Goal: Transaction & Acquisition: Purchase product/service

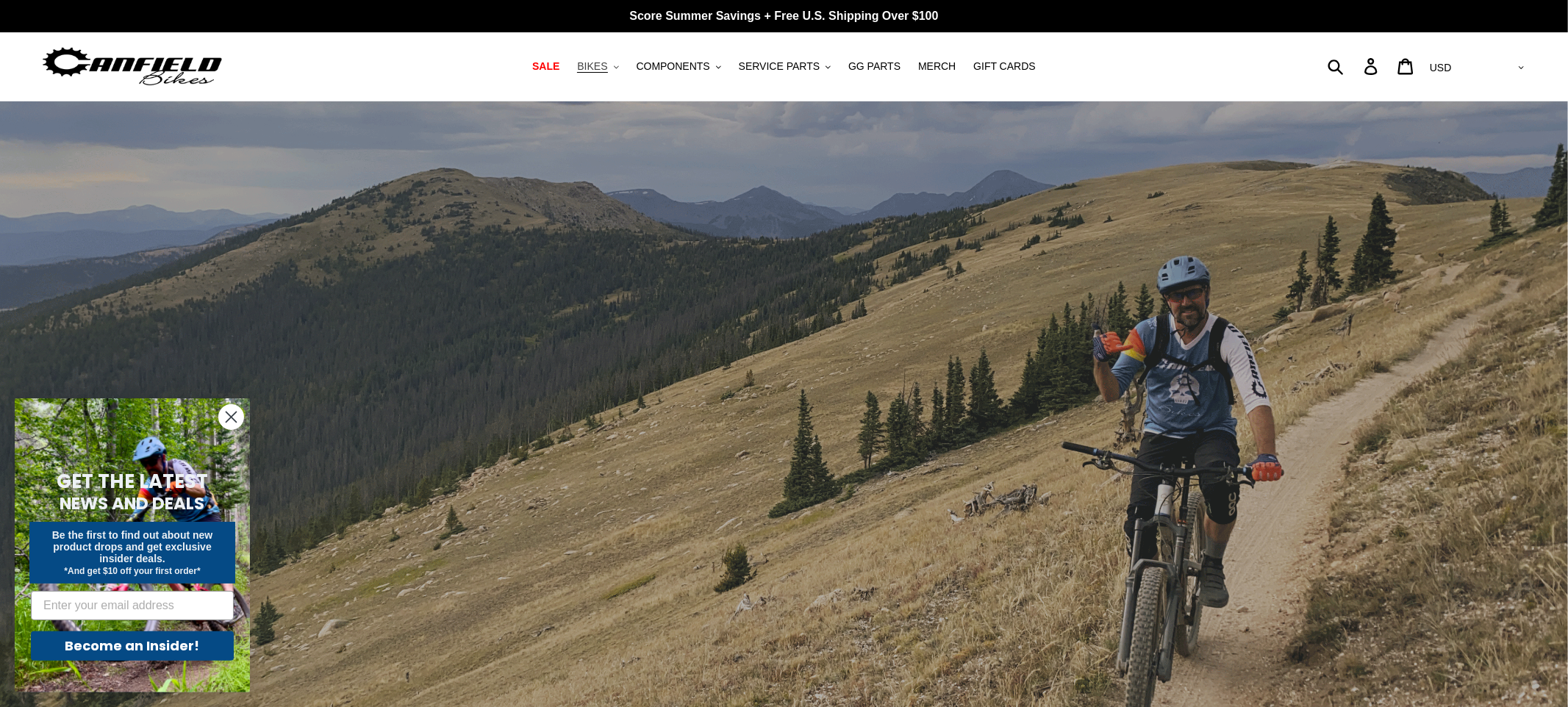
click at [607, 66] on span "BIKES" at bounding box center [592, 66] width 30 height 13
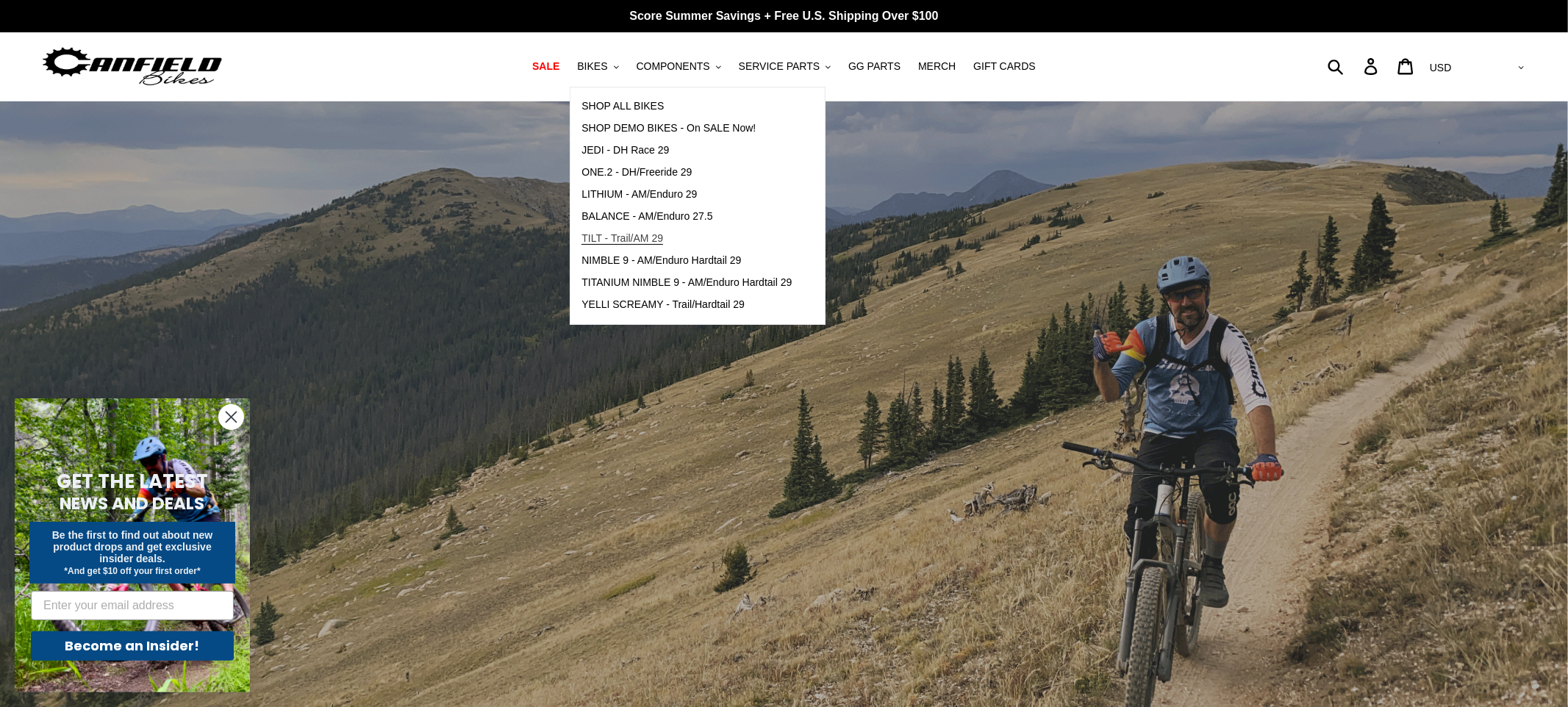
click at [638, 235] on span "TILT - Trail/AM 29" at bounding box center [622, 238] width 82 height 13
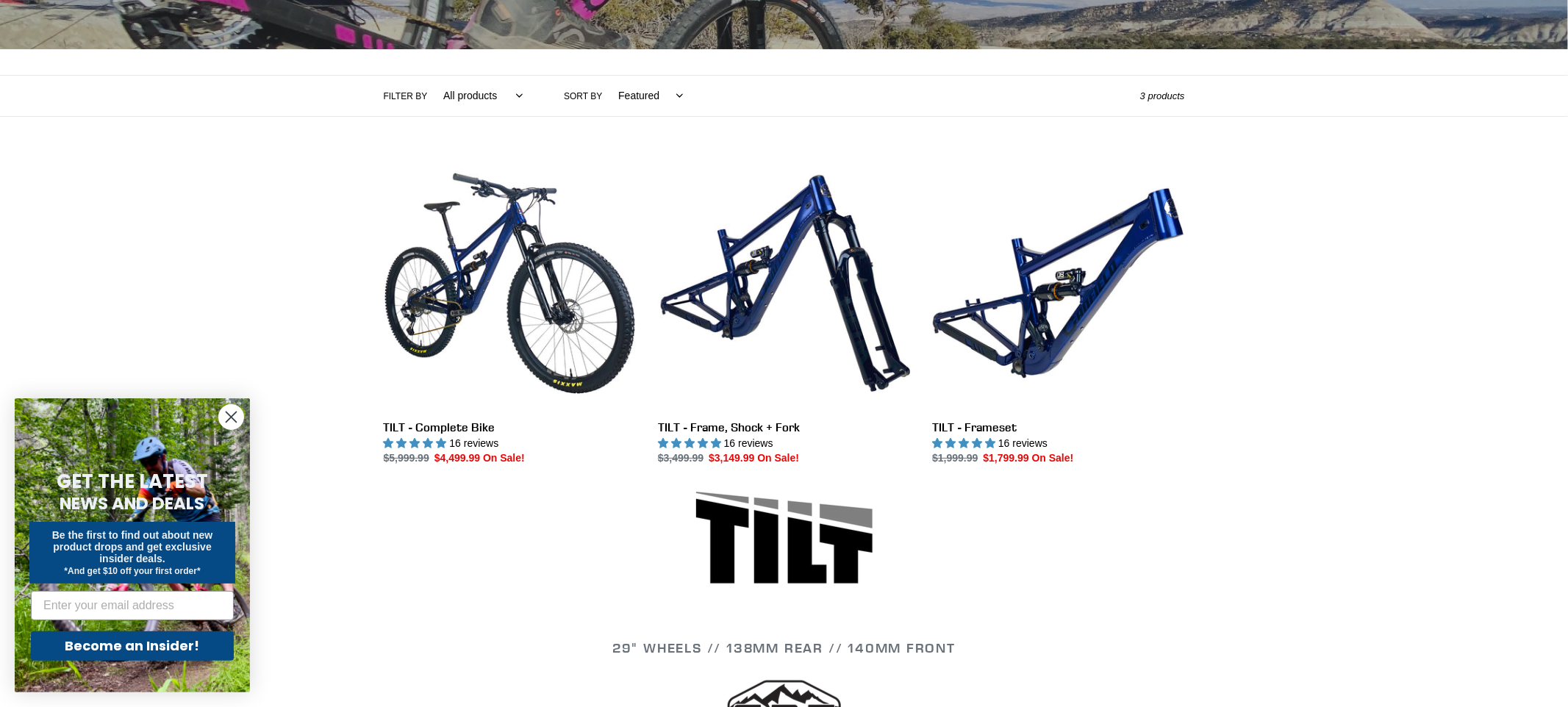
scroll to position [290, 0]
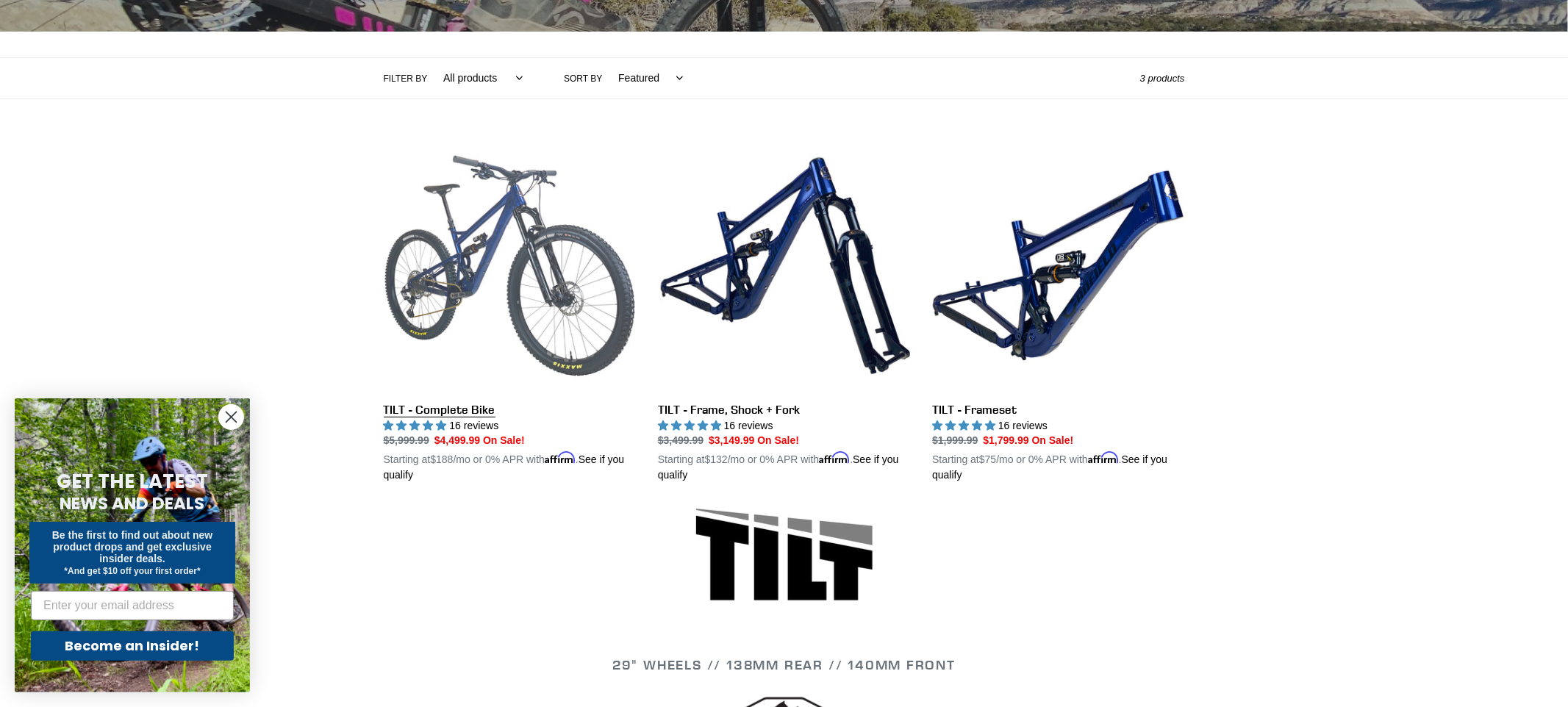
click at [457, 239] on link "TILT - Complete Bike" at bounding box center [509, 312] width 252 height 344
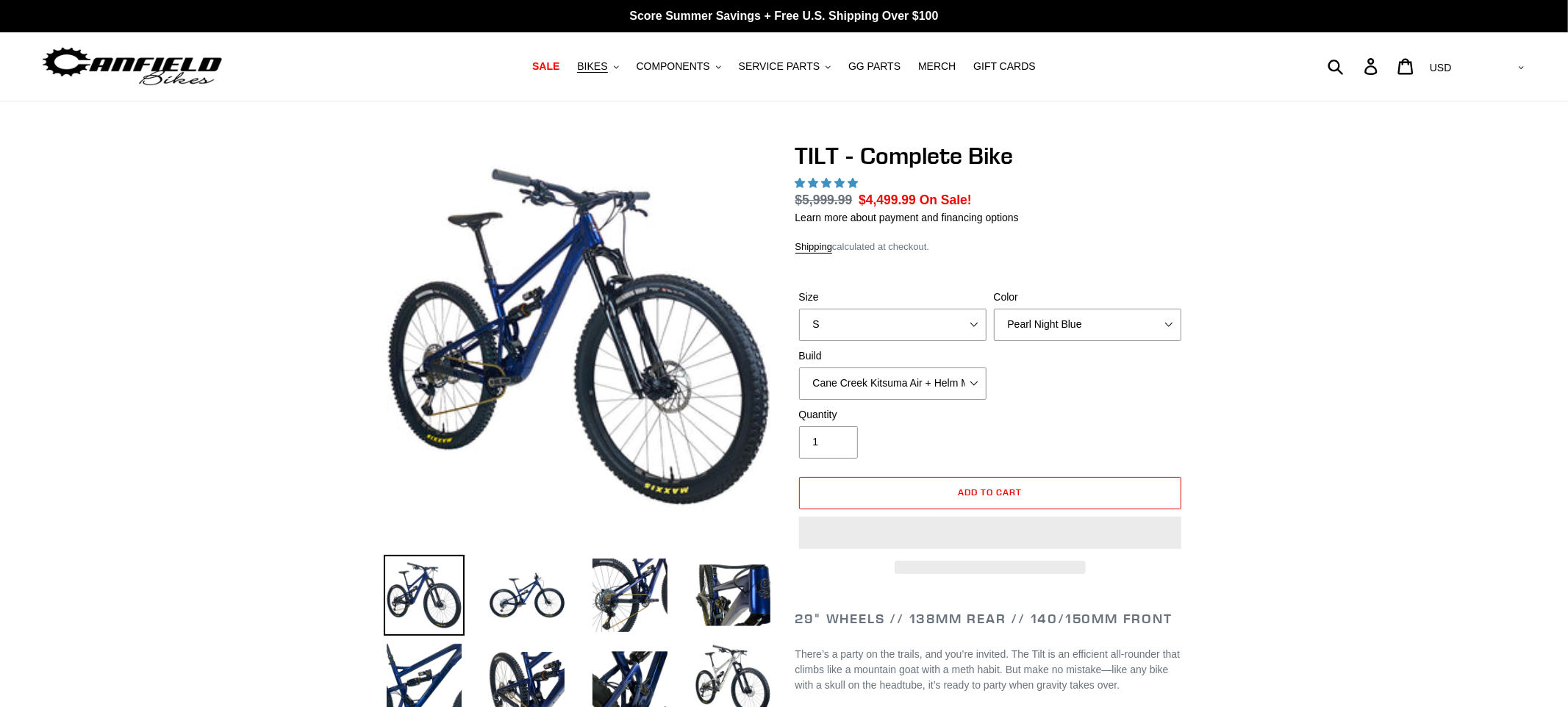
select select "highest-rating"
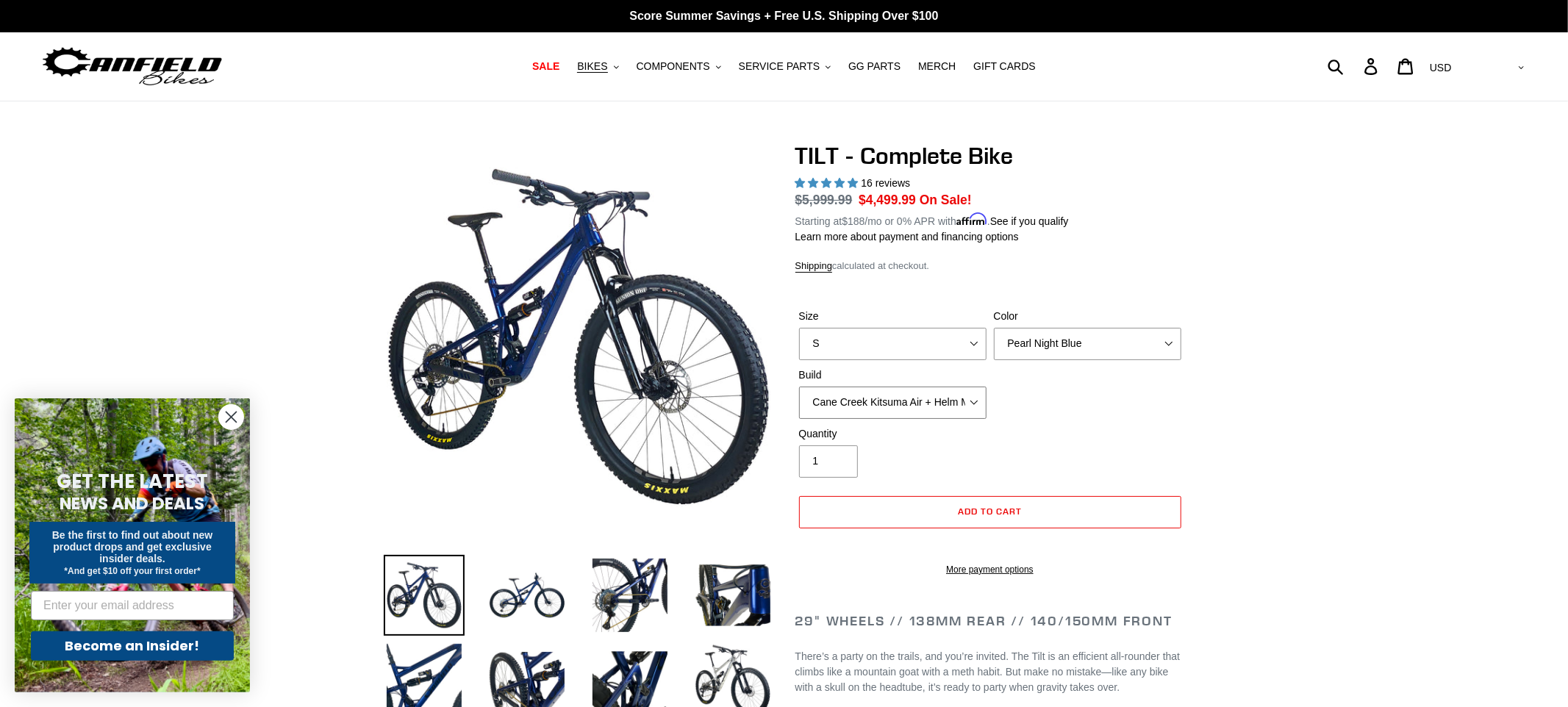
click at [942, 399] on select "Cane Creek Kitsuma Air + Helm MKII 140 + SRAM GX Cane Creek Kitsuma Air + Helm …" at bounding box center [892, 403] width 188 height 33
select select "Fox Float X + 36 SL Factory Grip X 140 + SRAM GX"
click at [799, 387] on select "Cane Creek Kitsuma Air + Helm MKII 140 + SRAM GX Cane Creek Kitsuma Air + Helm …" at bounding box center [892, 403] width 188 height 33
